Goal: Task Accomplishment & Management: Manage account settings

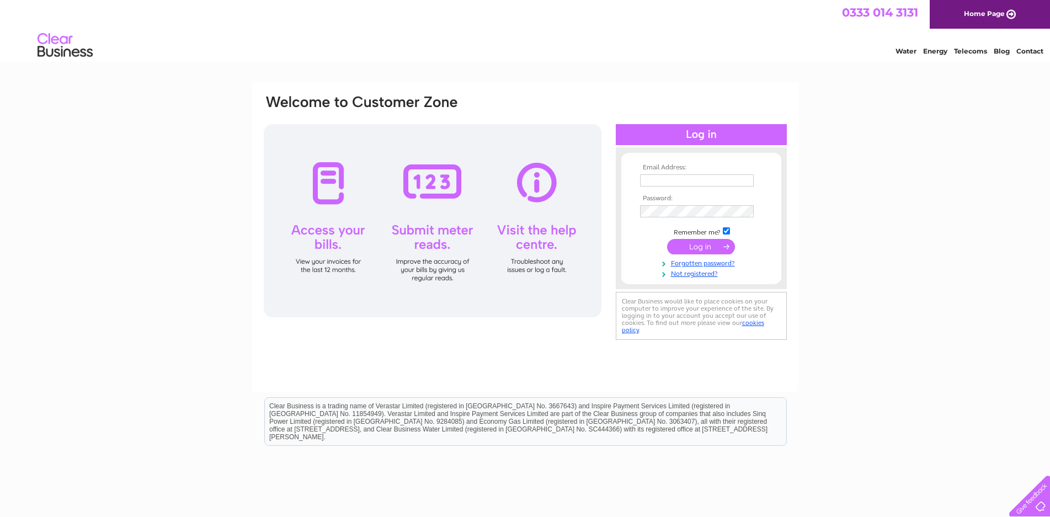
type input "[EMAIL_ADDRESS][DOMAIN_NAME]"
click at [701, 249] on input "submit" at bounding box center [701, 246] width 68 height 15
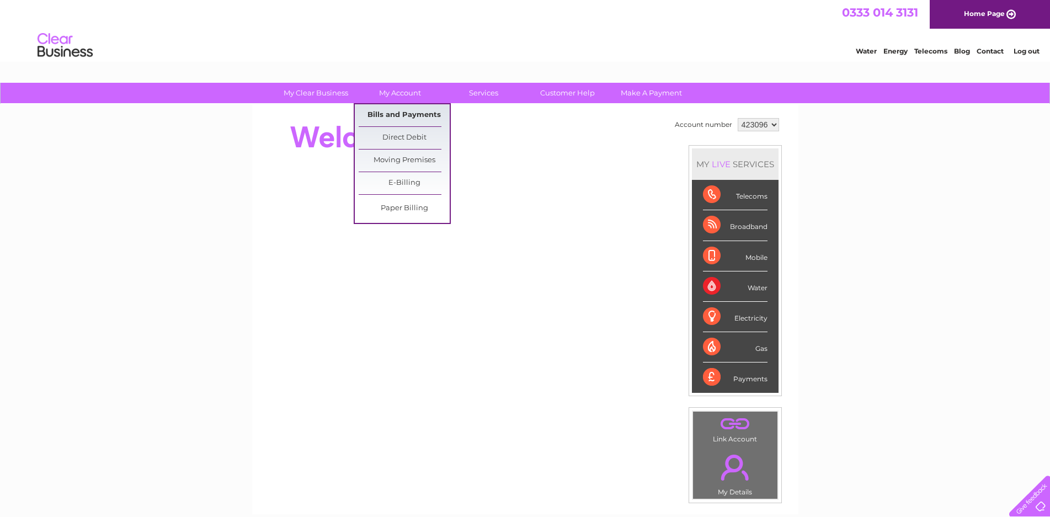
click at [398, 114] on link "Bills and Payments" at bounding box center [403, 115] width 91 height 22
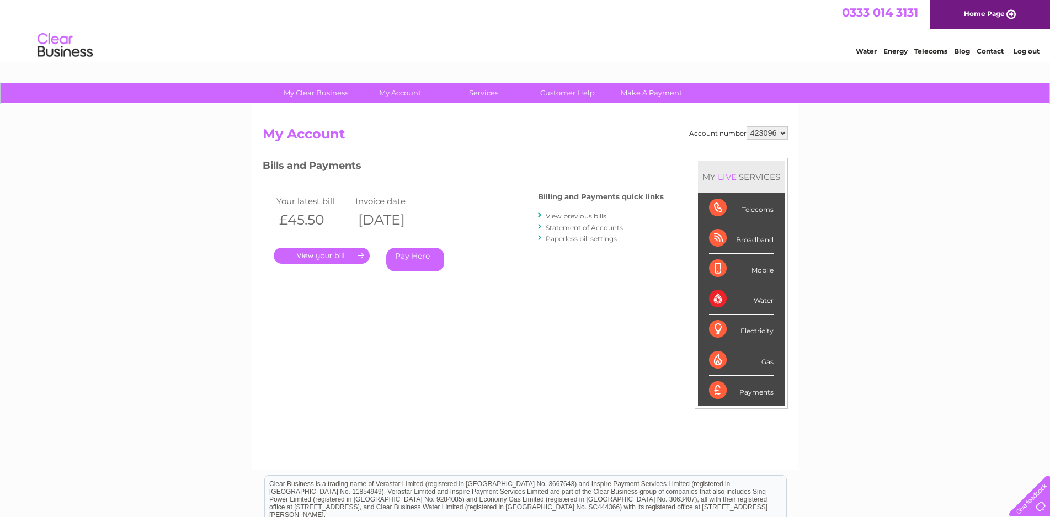
click at [570, 216] on link "View previous bills" at bounding box center [575, 216] width 61 height 8
